Goal: Information Seeking & Learning: Learn about a topic

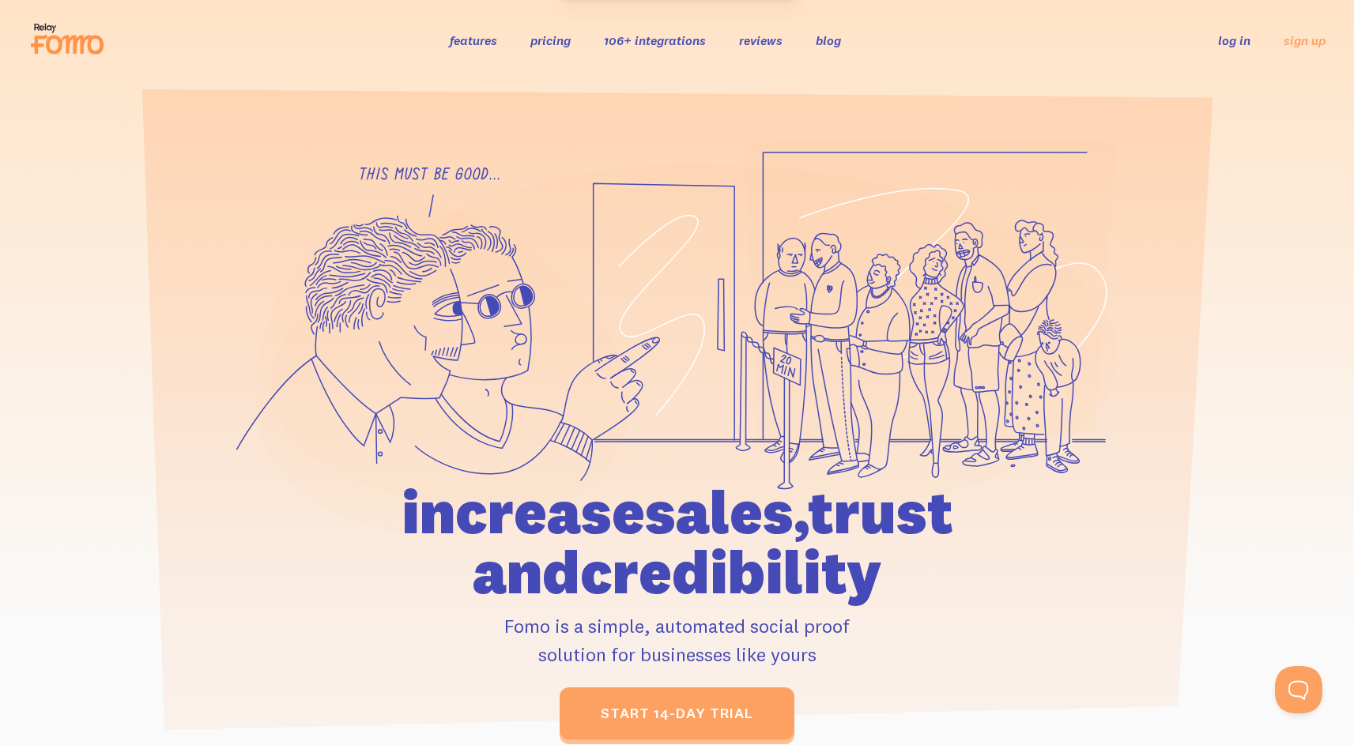
click at [767, 512] on h1 "increase sales, trust and credibility" at bounding box center [677, 542] width 732 height 120
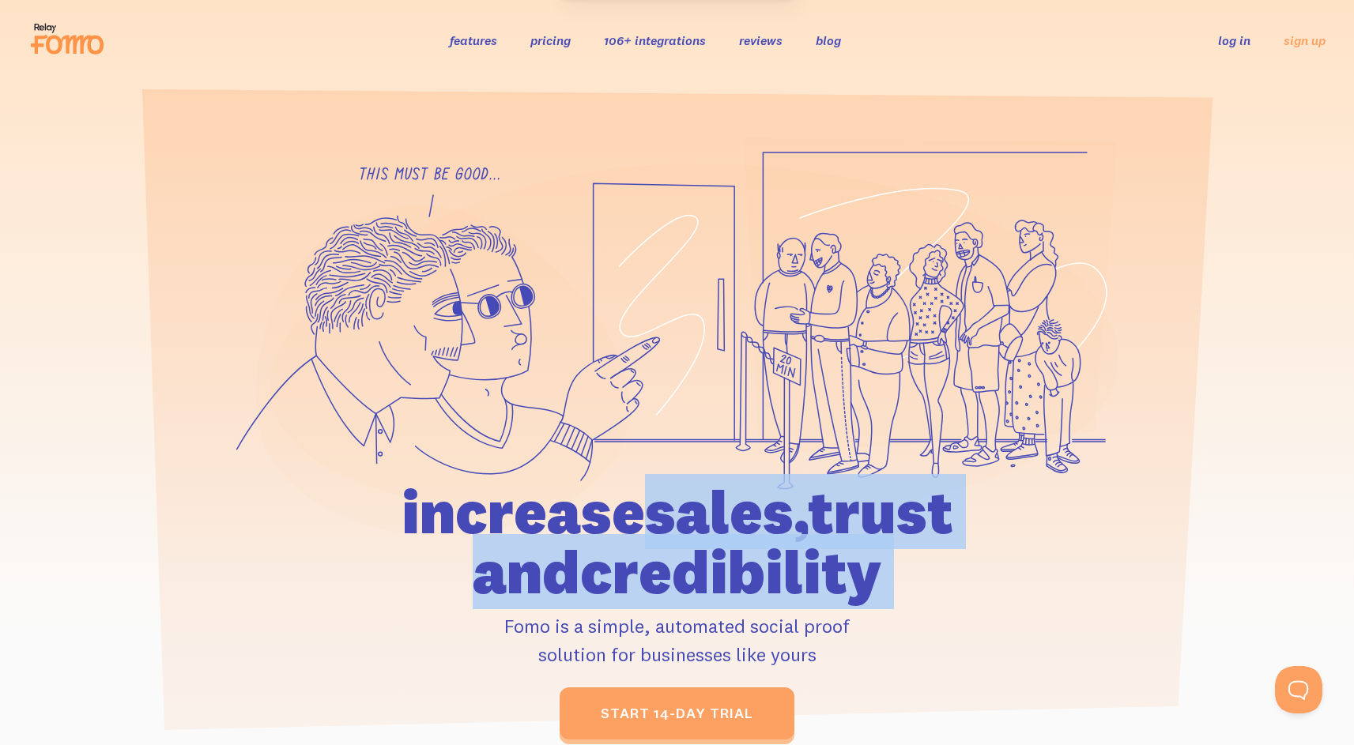
click at [767, 512] on h1 "increase sales, trust and credibility" at bounding box center [677, 542] width 732 height 120
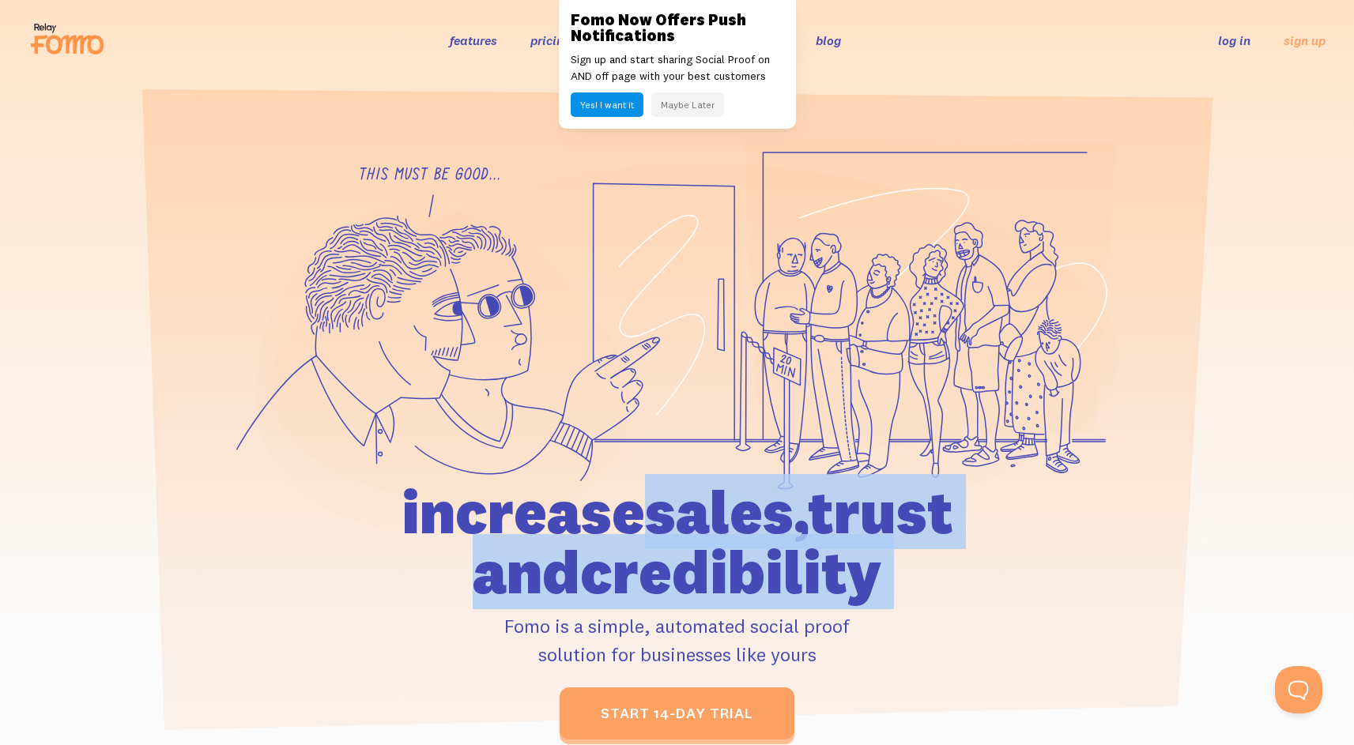
click at [610, 108] on button "Yes! I want it" at bounding box center [607, 104] width 73 height 25
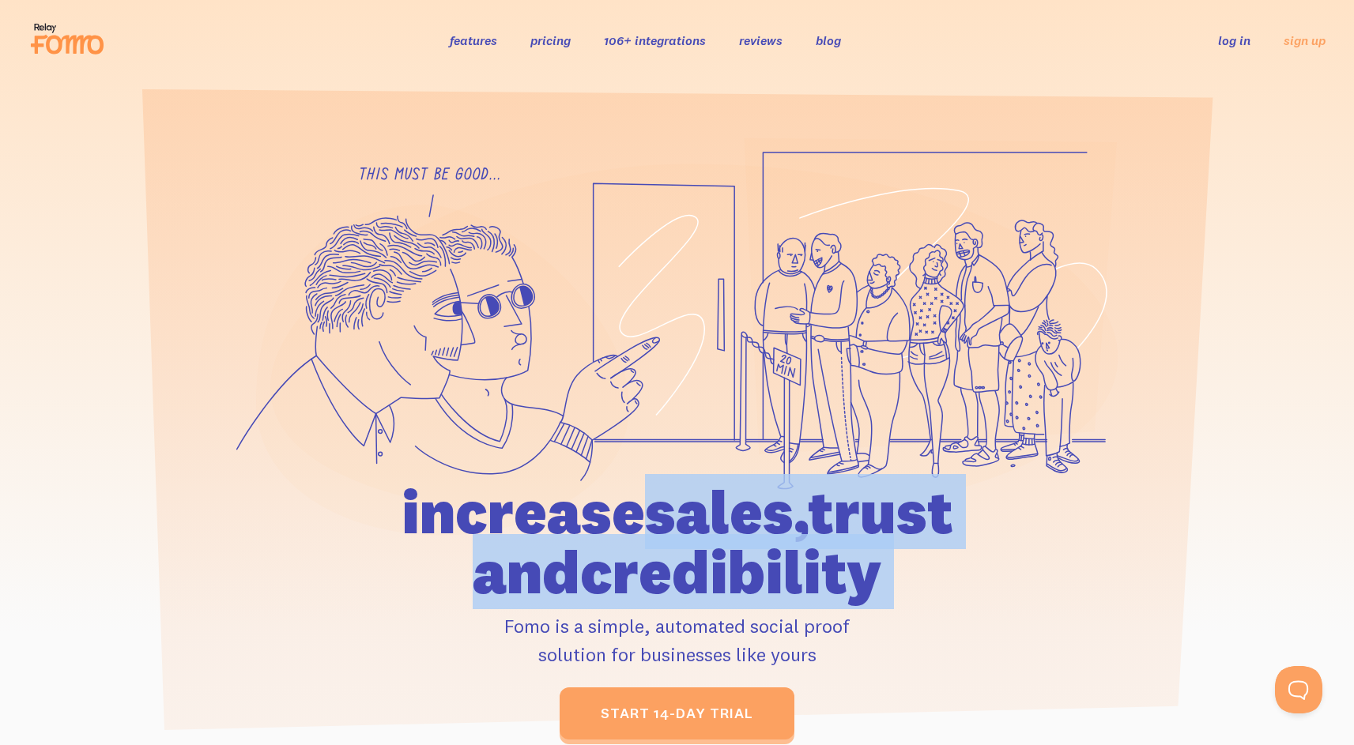
click at [484, 36] on link "features" at bounding box center [473, 40] width 47 height 16
